Goal: Obtain resource: Obtain resource

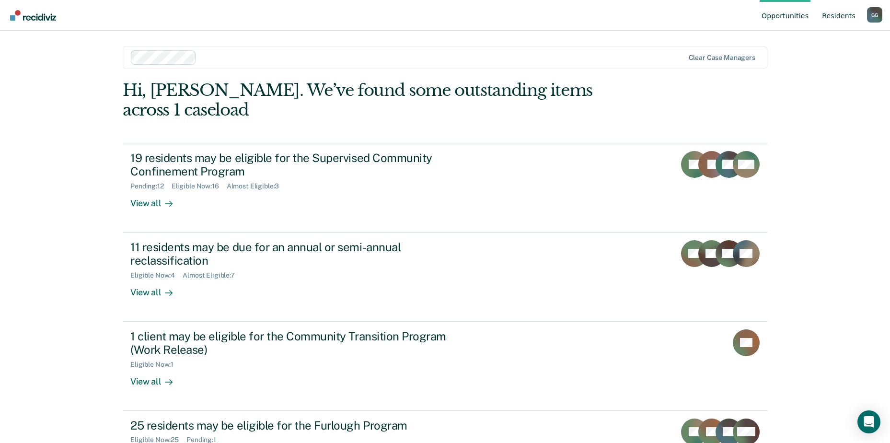
click at [846, 18] on link "Resident s" at bounding box center [838, 15] width 37 height 31
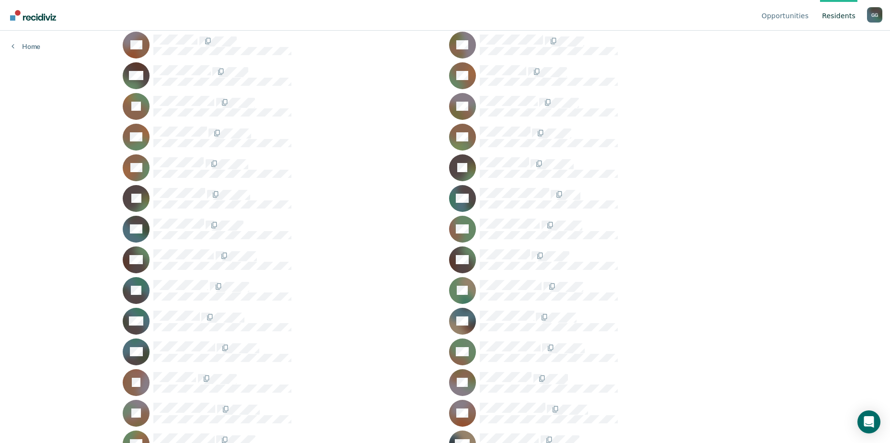
scroll to position [192, 0]
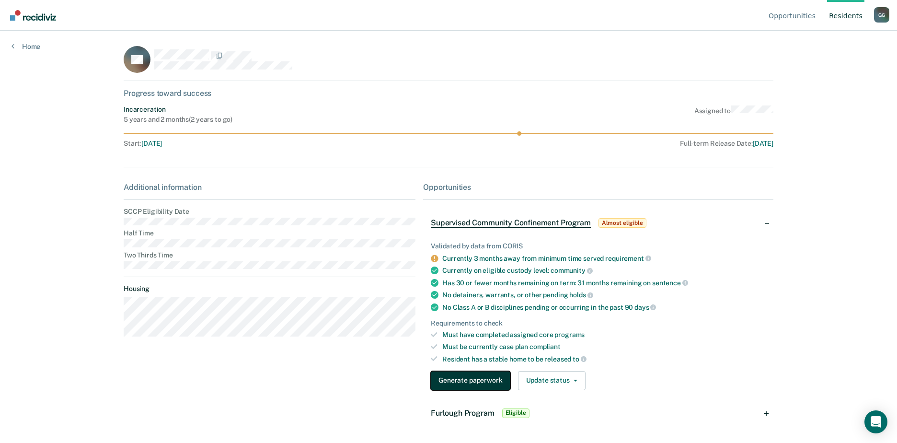
click at [456, 377] on button "Generate paperwork" at bounding box center [470, 380] width 79 height 19
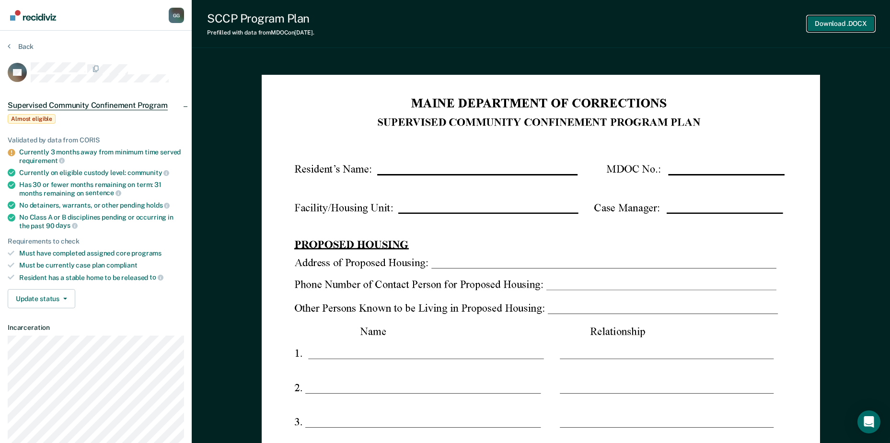
click at [833, 17] on button "Download .DOCX" at bounding box center [841, 24] width 68 height 16
